Goal: Transaction & Acquisition: Purchase product/service

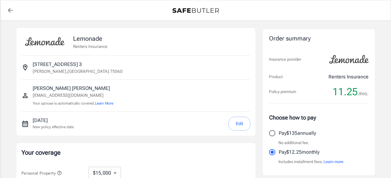
select select "15000"
select select "500"
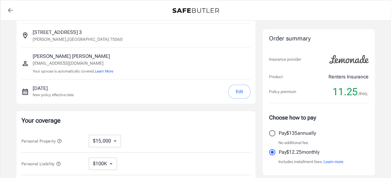
scroll to position [62, 0]
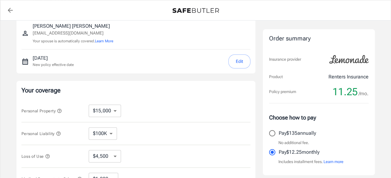
click at [114, 112] on select "$10,000 $15,000 $20,000 $25,000 $30,000 $40,000 $50,000 $100K $150K $200K $250K" at bounding box center [105, 110] width 32 height 12
select select "100000"
select select "30000"
click at [59, 110] on icon "button" at bounding box center [59, 110] width 5 height 5
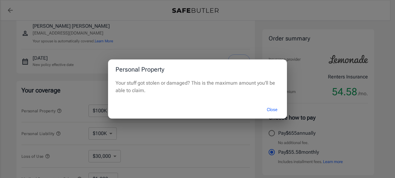
click at [274, 111] on button "Close" at bounding box center [272, 109] width 25 height 13
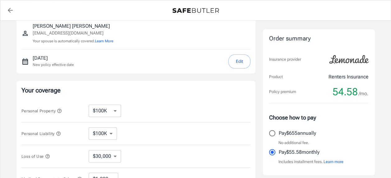
click at [60, 133] on icon "button" at bounding box center [58, 133] width 5 height 5
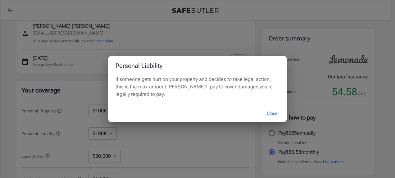
click at [273, 116] on button "Close" at bounding box center [272, 113] width 25 height 13
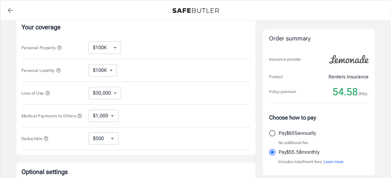
scroll to position [124, 0]
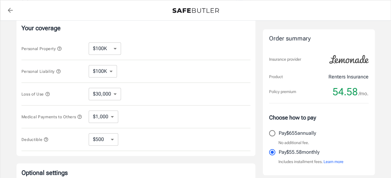
click at [49, 94] on icon "button" at bounding box center [47, 94] width 4 height 4
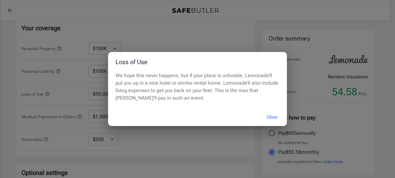
drag, startPoint x: 269, startPoint y: 119, endPoint x: 263, endPoint y: 119, distance: 5.6
click at [269, 119] on button "Close" at bounding box center [272, 116] width 25 height 13
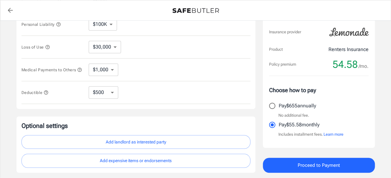
scroll to position [218, 0]
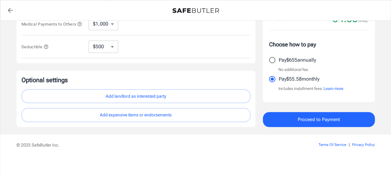
click at [173, 114] on button "Add expensive items or endorsements" at bounding box center [135, 115] width 229 height 14
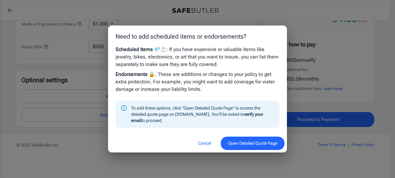
click at [235, 140] on button "Open Detailed Quote Page" at bounding box center [253, 142] width 64 height 13
click at [200, 141] on button "Cancel" at bounding box center [204, 142] width 27 height 13
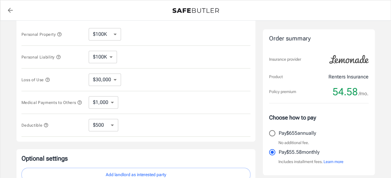
scroll to position [93, 0]
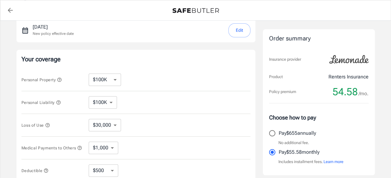
click at [107, 76] on select "$10,000 $15,000 $20,000 $25,000 $30,000 $40,000 $50,000 $100K $150K $200K $250K" at bounding box center [105, 79] width 32 height 12
select select "10000"
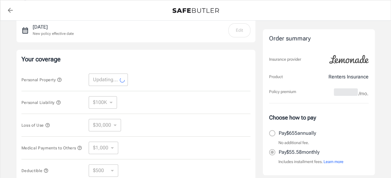
select select "10000"
select select "3000"
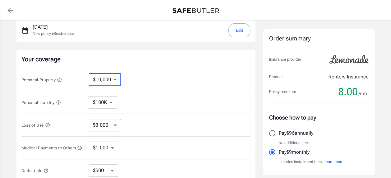
click at [106, 80] on select "$10,000 $15,000 $20,000 $25,000 $30,000 $40,000 $50,000 $100K $150K $200K $250K" at bounding box center [105, 79] width 32 height 12
select select "20000"
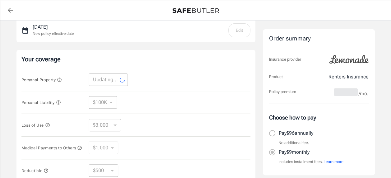
select select "20000"
select select "6000"
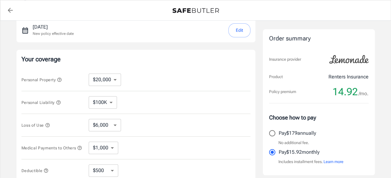
click at [109, 84] on select "$10,000 $15,000 $20,000 $25,000 $30,000 $40,000 $50,000 $100K $150K $200K $250K" at bounding box center [105, 79] width 32 height 12
select select "15000"
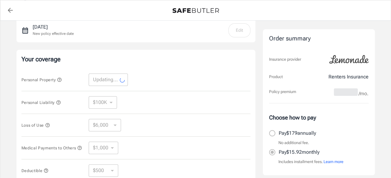
select select "15000"
select select "4500"
